Goal: Transaction & Acquisition: Purchase product/service

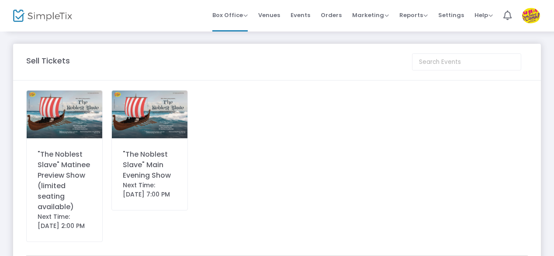
click at [56, 154] on div ""The Noblest Slave" Matinee Preview Show (limited seating available)" at bounding box center [65, 180] width 54 height 63
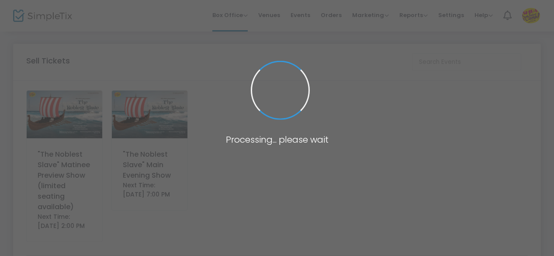
click at [52, 180] on span at bounding box center [277, 128] width 554 height 256
click at [502, 73] on span at bounding box center [277, 128] width 554 height 256
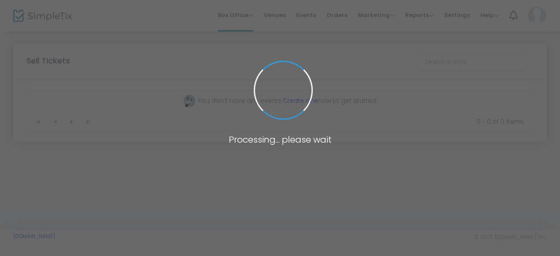
click at [204, 125] on body "Processing... please wait Box Office Sell Tickets Bookings Sell Season Pass Ven…" at bounding box center [280, 128] width 560 height 256
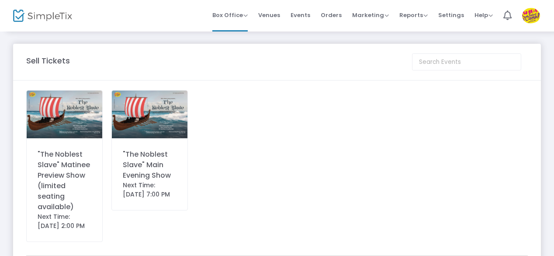
click at [80, 172] on div ""The Noblest Slave" Matinee Preview Show (limited seating available)" at bounding box center [65, 180] width 54 height 63
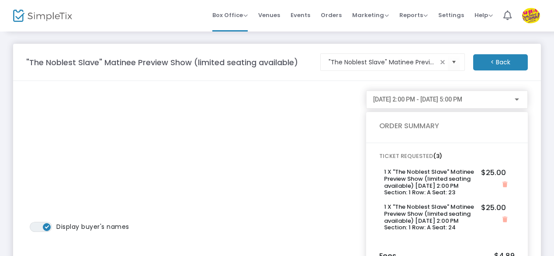
scroll to position [114, 0]
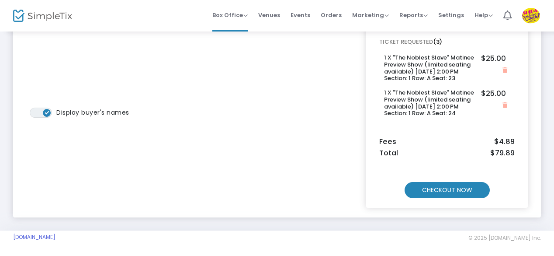
click at [449, 189] on m-button "CHECKOUT NOW" at bounding box center [447, 190] width 85 height 16
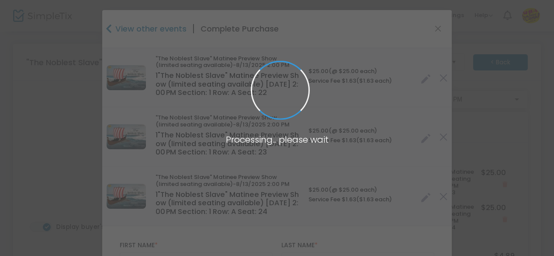
type input "[US_STATE]"
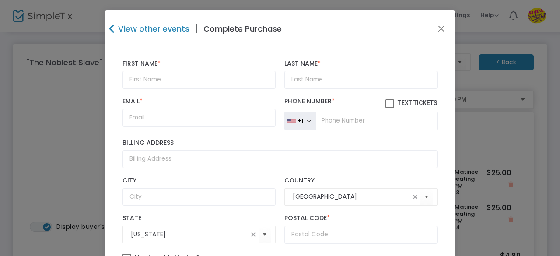
scroll to position [182, 0]
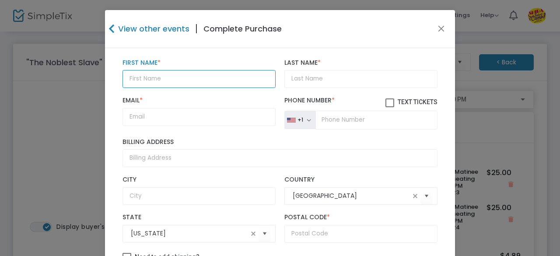
click at [223, 76] on input "text" at bounding box center [198, 79] width 153 height 18
type input "[PERSON_NAME]"
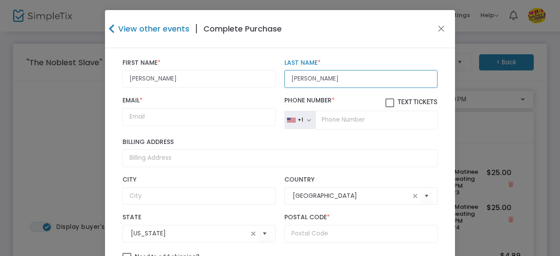
type input "[PERSON_NAME]"
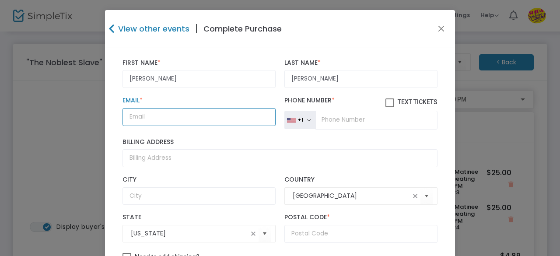
click at [144, 115] on input "Email *" at bounding box center [198, 117] width 153 height 18
click at [147, 116] on input "Email *" at bounding box center [198, 117] width 153 height 18
type input "[PERSON_NAME][EMAIL_ADDRESS][PERSON_NAME][DOMAIN_NAME]"
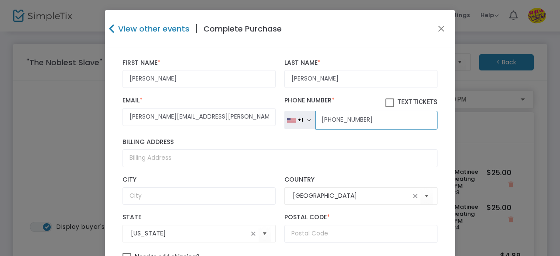
type input "[PHONE_NUMBER]"
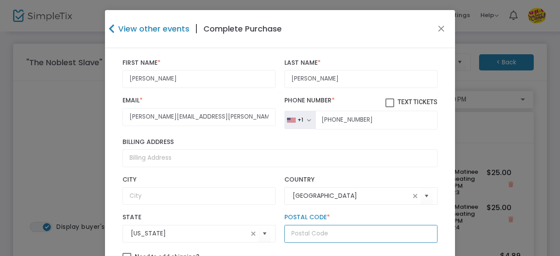
click at [362, 236] on input "text" at bounding box center [360, 234] width 153 height 18
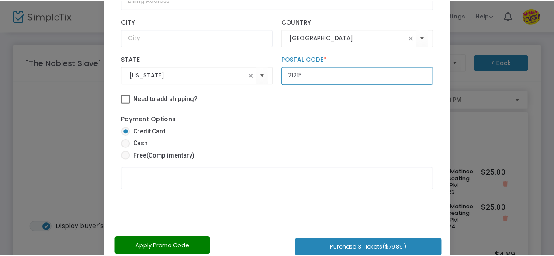
scroll to position [146, 0]
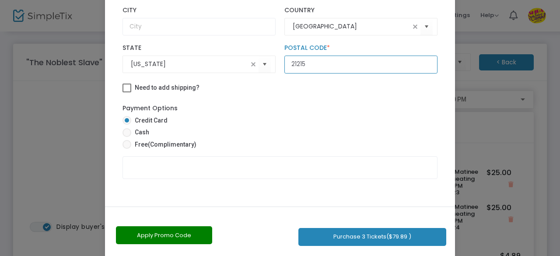
type input "21215"
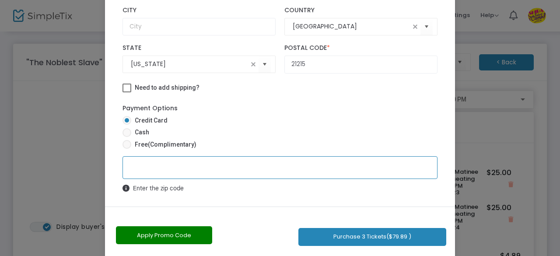
click at [336, 233] on button "Purchase 3 Tickets ($79.89 )" at bounding box center [372, 237] width 148 height 18
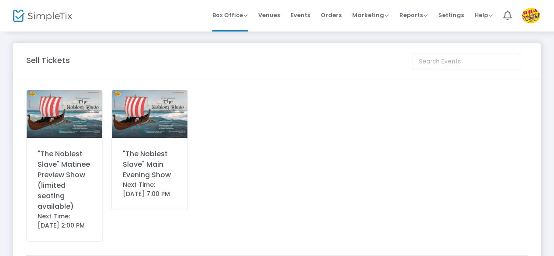
scroll to position [0, 0]
